Goal: Check status: Check status

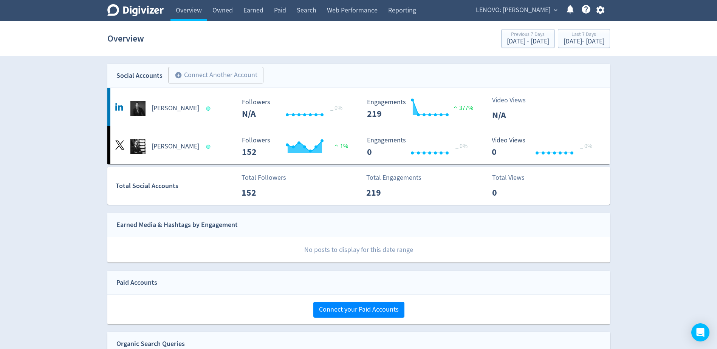
click at [545, 12] on span "LENOVO: [PERSON_NAME]" at bounding box center [513, 10] width 74 height 12
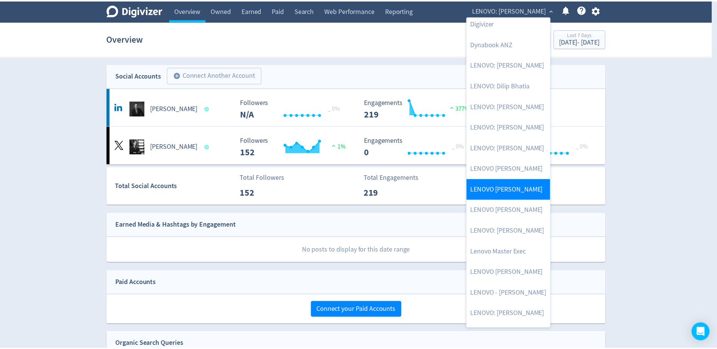
scroll to position [76, 0]
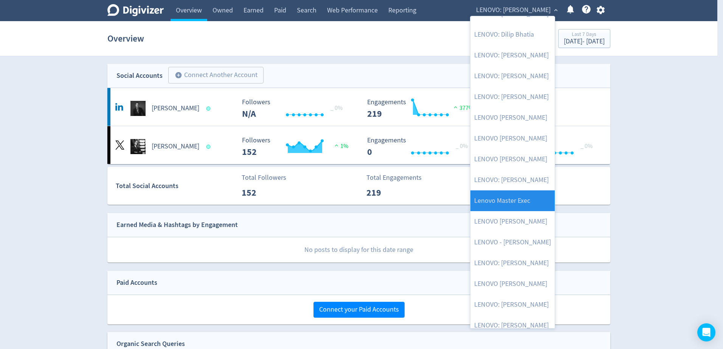
click at [518, 200] on link "Lenovo Master Exec" at bounding box center [512, 201] width 84 height 21
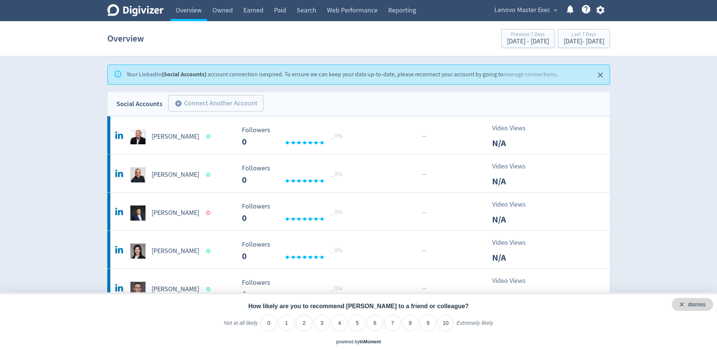
click at [709, 304] on div "dismiss" at bounding box center [693, 304] width 42 height 13
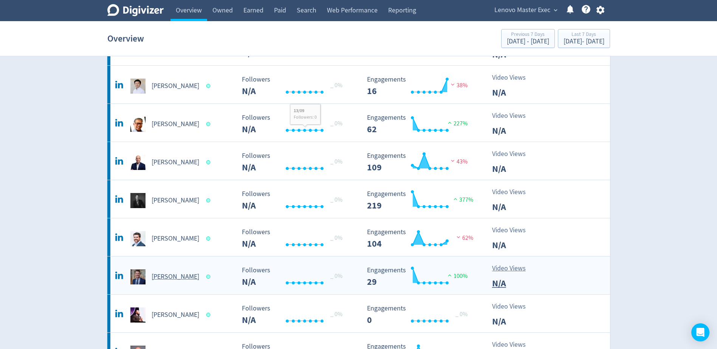
scroll to position [302, 0]
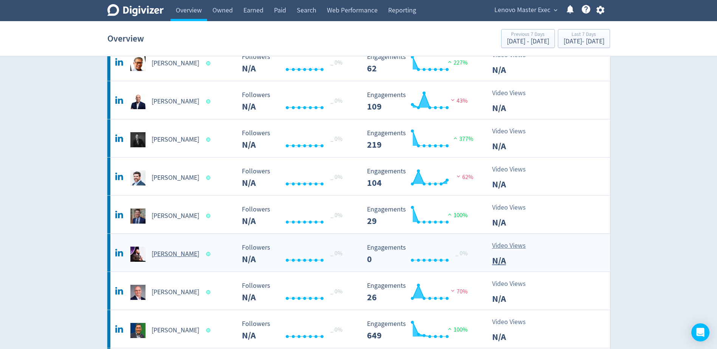
click at [174, 252] on h5 "[PERSON_NAME]" at bounding box center [176, 254] width 48 height 9
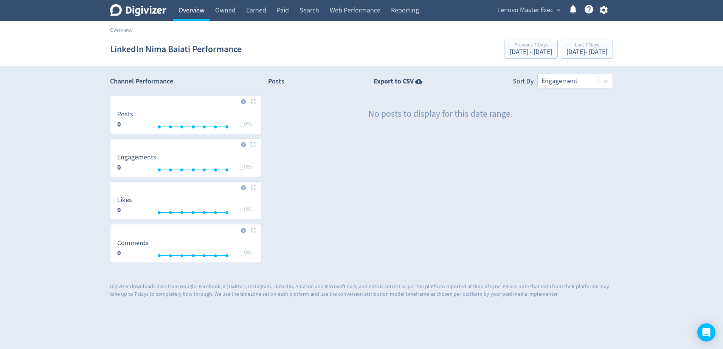
click at [186, 13] on link "Overview" at bounding box center [191, 10] width 37 height 21
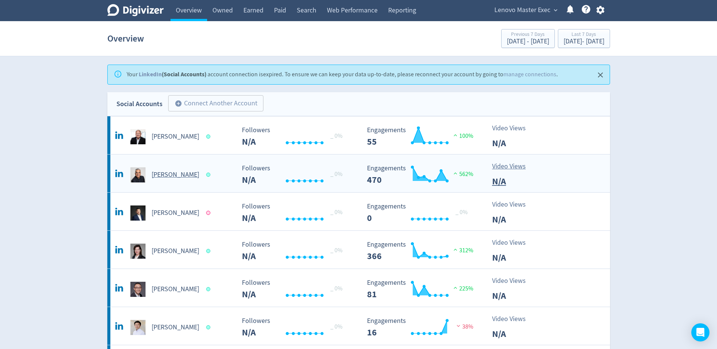
click at [172, 171] on h5 "[PERSON_NAME]" at bounding box center [176, 174] width 48 height 9
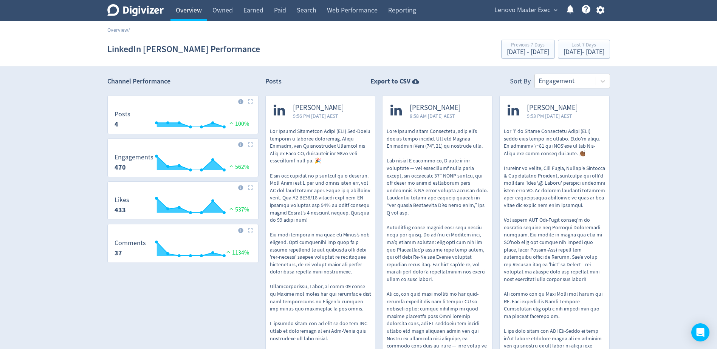
click at [190, 8] on link "Overview" at bounding box center [188, 10] width 37 height 21
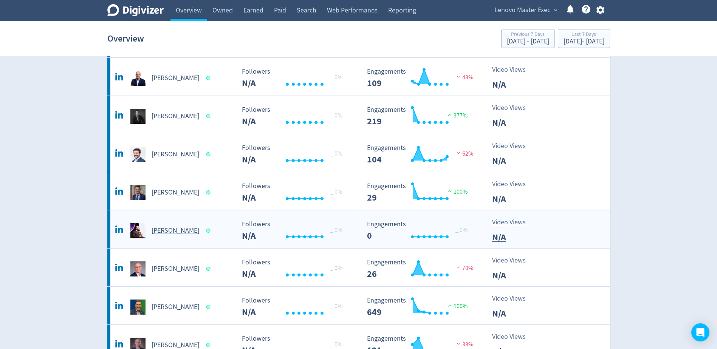
scroll to position [416, 0]
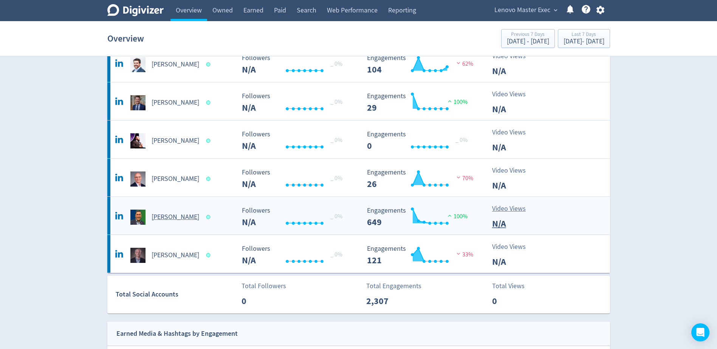
click at [175, 211] on div "[PERSON_NAME]" at bounding box center [174, 217] width 122 height 15
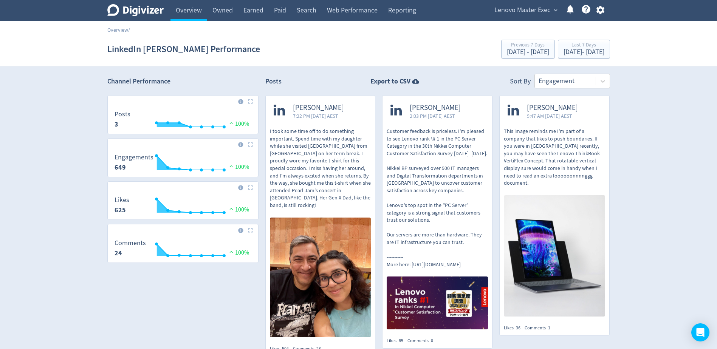
click at [564, 156] on p "This image reminds me I'm part of a company that likes to push boundaries. If y…" at bounding box center [554, 157] width 101 height 59
click at [183, 8] on link "Overview" at bounding box center [188, 10] width 37 height 21
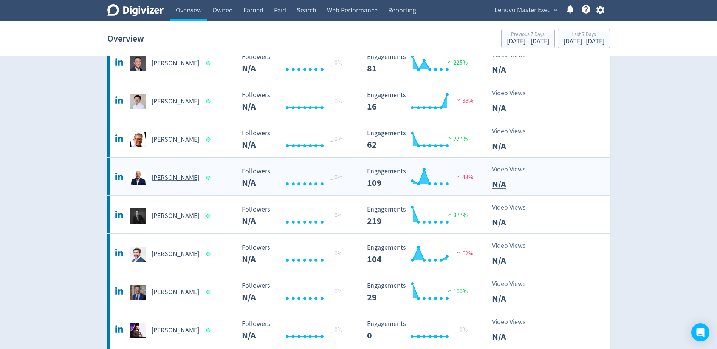
scroll to position [227, 0]
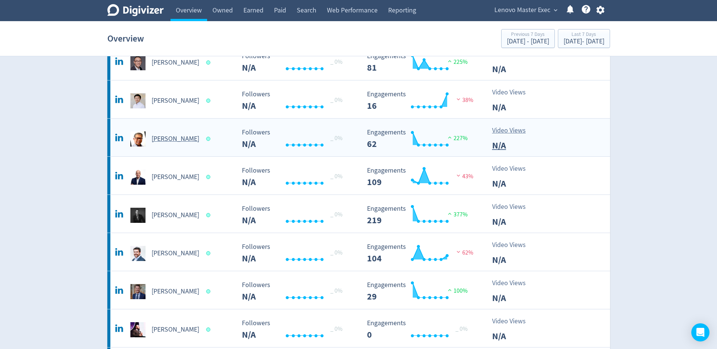
click at [169, 138] on h5 "[PERSON_NAME]" at bounding box center [176, 139] width 48 height 9
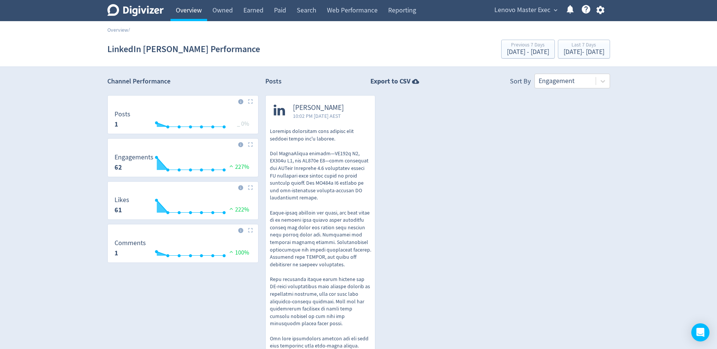
click at [197, 3] on link "Overview" at bounding box center [188, 10] width 37 height 21
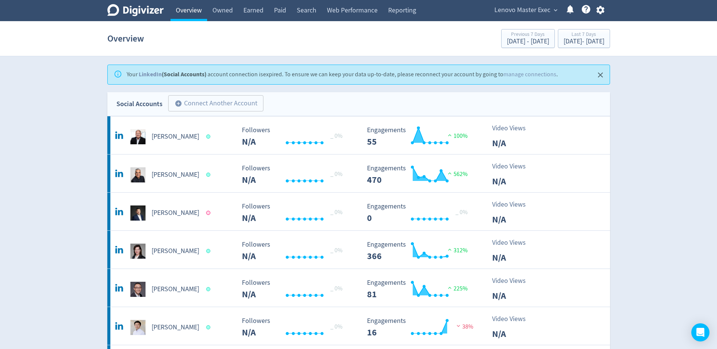
click at [194, 11] on link "Overview" at bounding box center [188, 10] width 37 height 21
click at [590, 42] on div "[DATE] - [DATE]" at bounding box center [584, 41] width 41 height 7
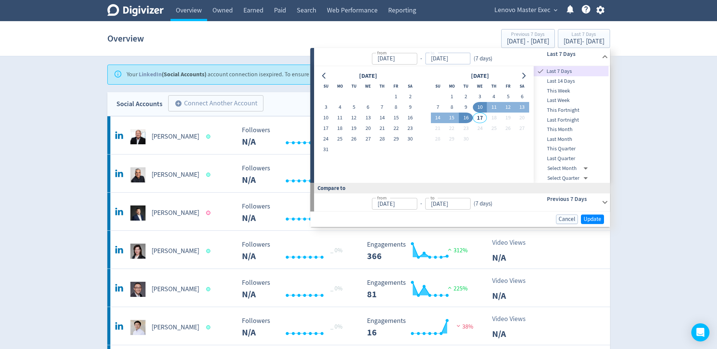
click at [461, 59] on input "[DATE]" at bounding box center [447, 59] width 45 height 12
click at [435, 60] on input "[DATE]" at bounding box center [447, 59] width 45 height 12
type input "[DATE]"
click at [500, 54] on div "from [DATE] from - to [DATE] to ( 7 days )" at bounding box center [419, 57] width 211 height 18
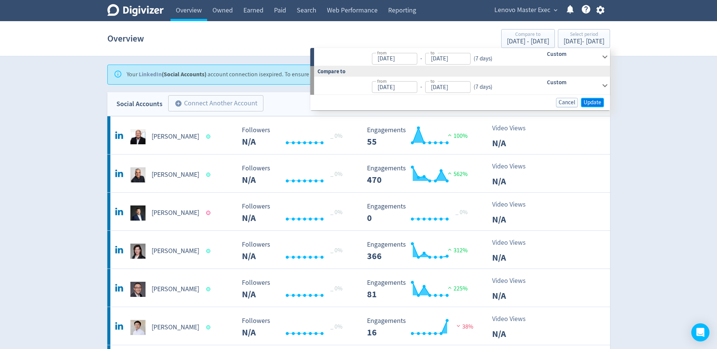
click at [595, 103] on span "Update" at bounding box center [593, 103] width 18 height 6
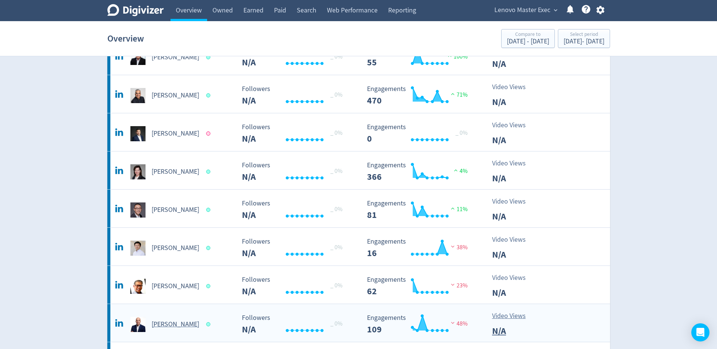
scroll to position [38, 0]
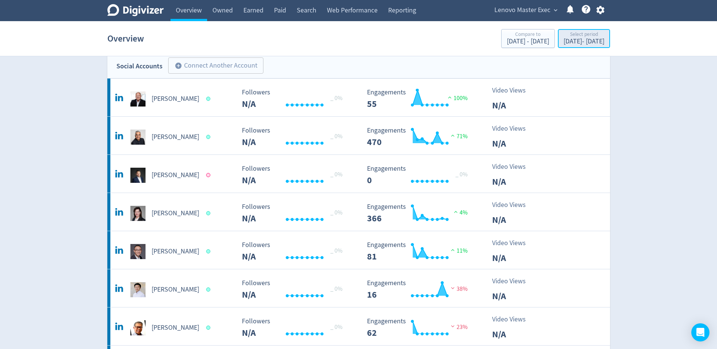
click at [581, 42] on div "[DATE] - [DATE]" at bounding box center [584, 41] width 41 height 7
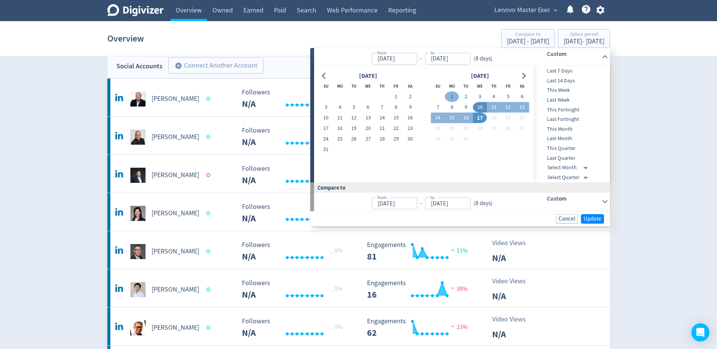
click at [446, 96] on button "1" at bounding box center [452, 96] width 14 height 11
type input "[DATE]"
click at [569, 128] on span "This Month" at bounding box center [571, 129] width 75 height 8
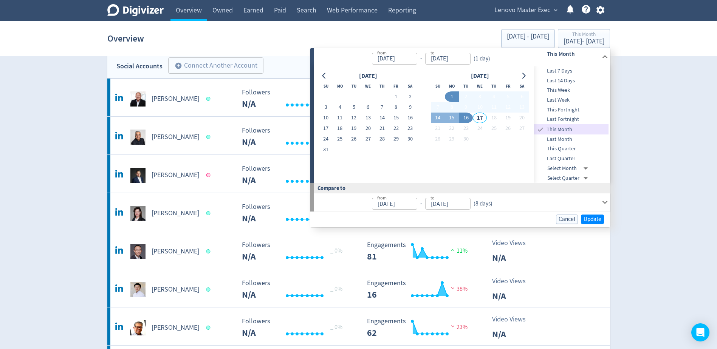
type input "[DATE]"
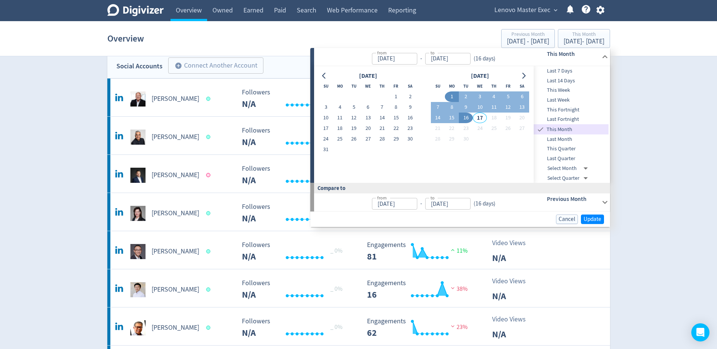
click at [460, 59] on input "[DATE]" at bounding box center [447, 59] width 45 height 12
click at [435, 58] on input "[DATE]" at bounding box center [447, 59] width 45 height 12
type input "[DATE]"
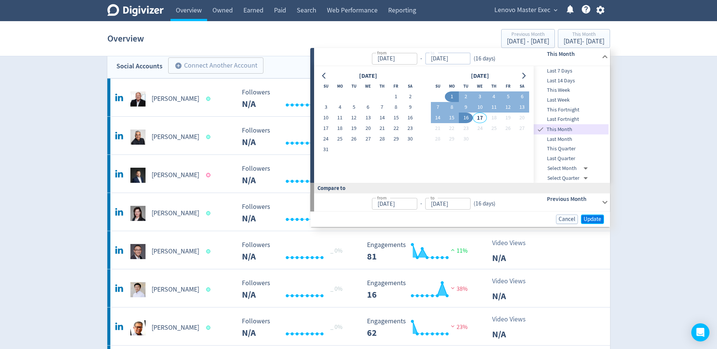
drag, startPoint x: 589, startPoint y: 216, endPoint x: 590, endPoint y: 222, distance: 5.8
click at [589, 217] on span "Update" at bounding box center [593, 220] width 18 height 6
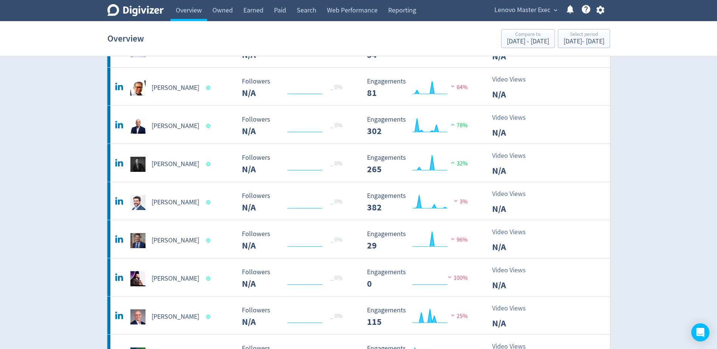
scroll to position [265, 0]
